Goal: Task Accomplishment & Management: Use online tool/utility

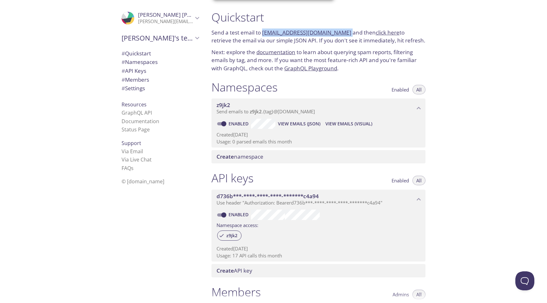
drag, startPoint x: 339, startPoint y: 34, endPoint x: 262, endPoint y: 31, distance: 77.3
click at [262, 31] on p "Send a test email to [EMAIL_ADDRESS][DOMAIN_NAME] and then click here to retrie…" at bounding box center [318, 36] width 214 height 16
copy p "[EMAIL_ADDRESS][DOMAIN_NAME]"
